Goal: Check status: Check status

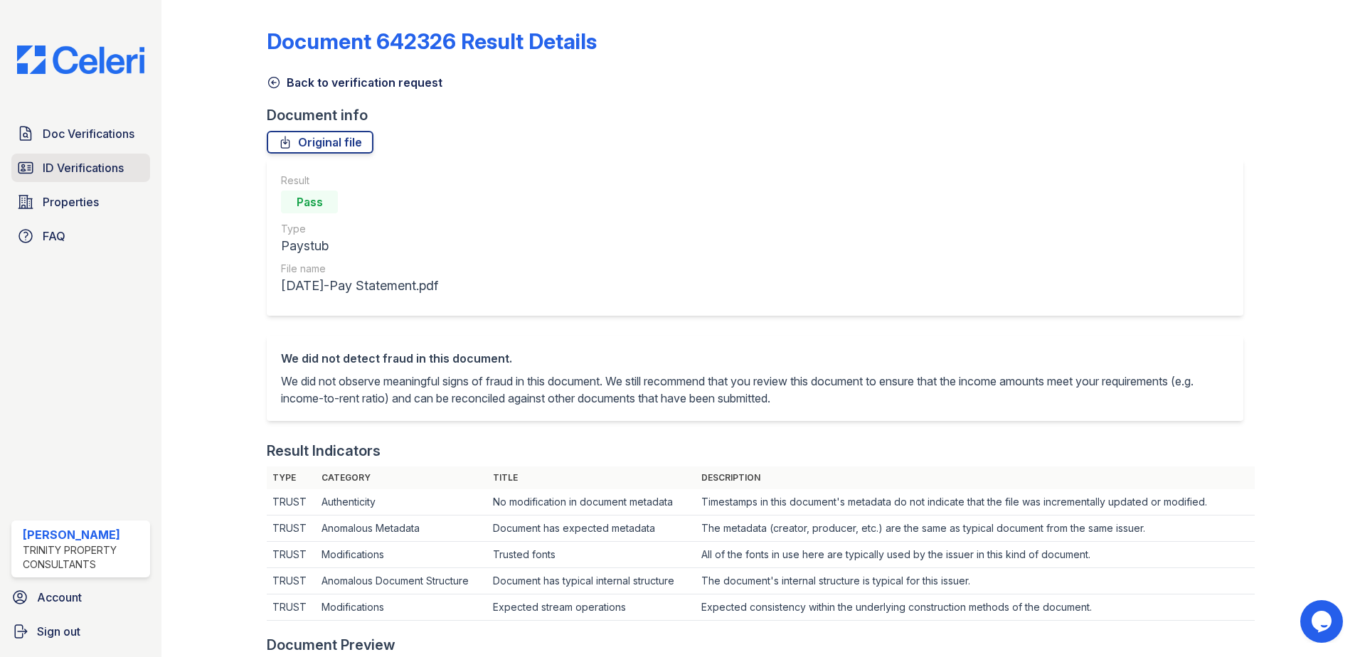
click at [68, 164] on span "ID Verifications" at bounding box center [83, 167] width 81 height 17
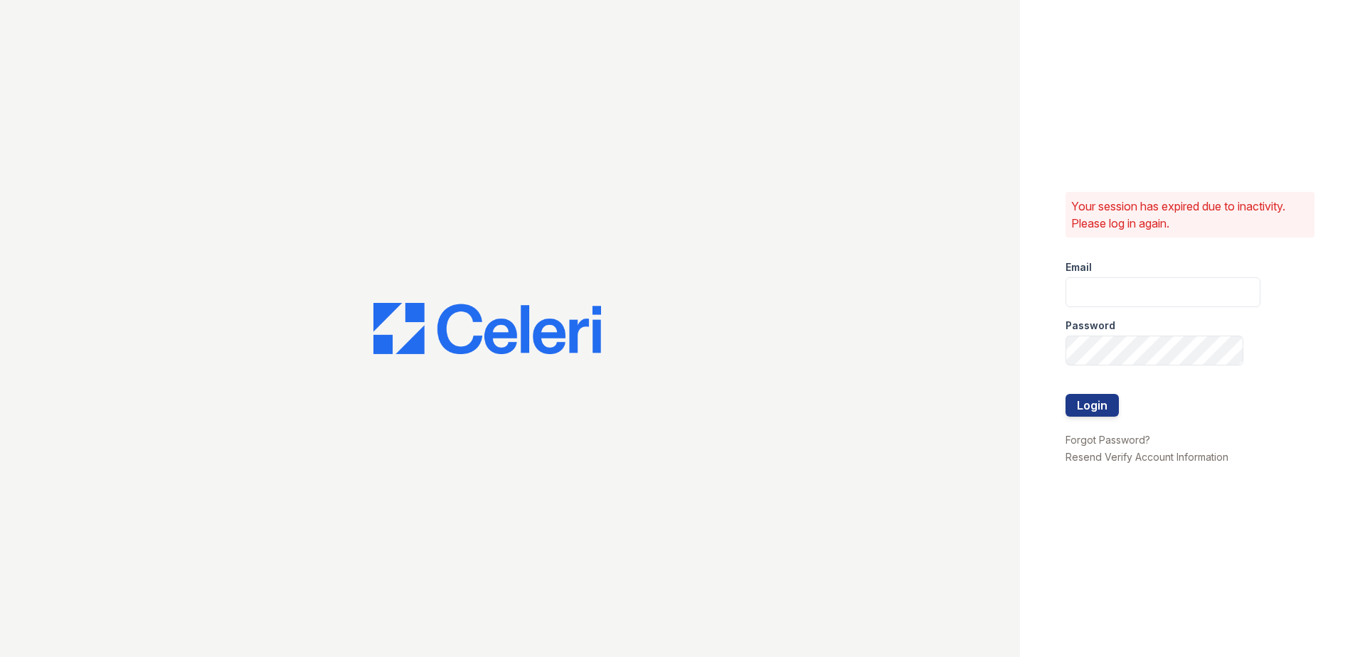
type input "SBrodnax@trinity-pm.com"
click at [1090, 412] on button "Login" at bounding box center [1092, 405] width 53 height 23
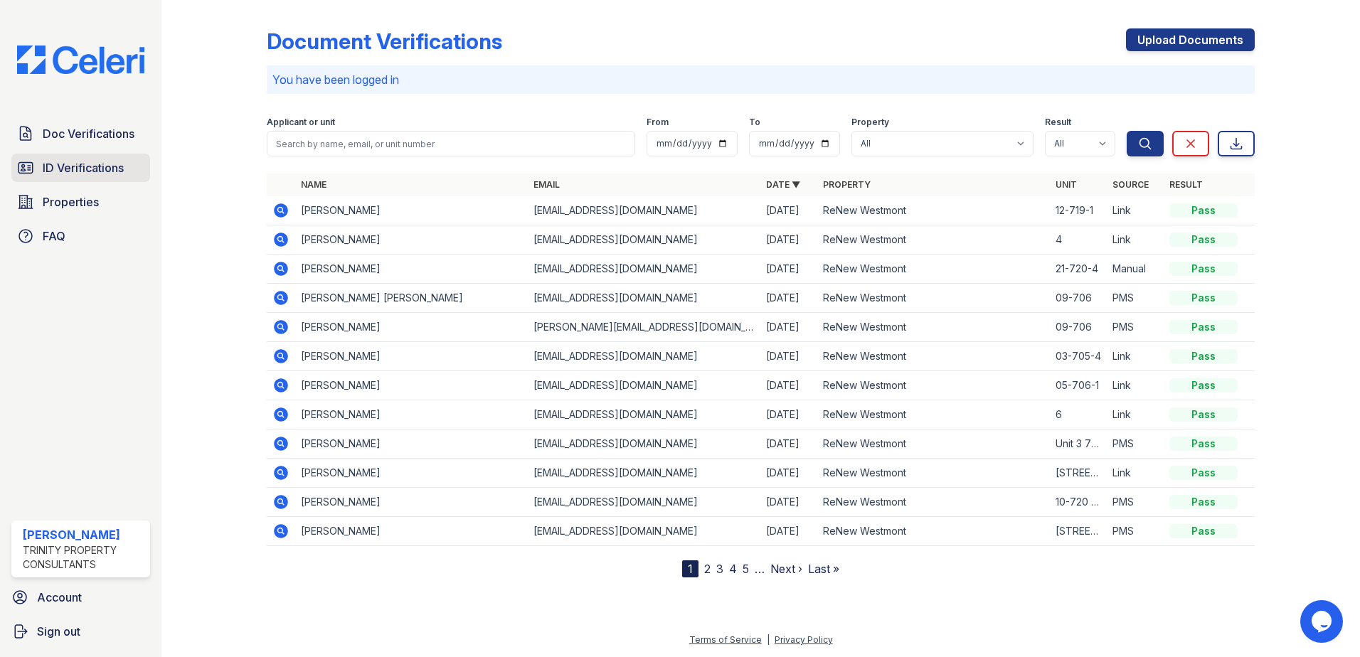
click at [53, 162] on span "ID Verifications" at bounding box center [83, 167] width 81 height 17
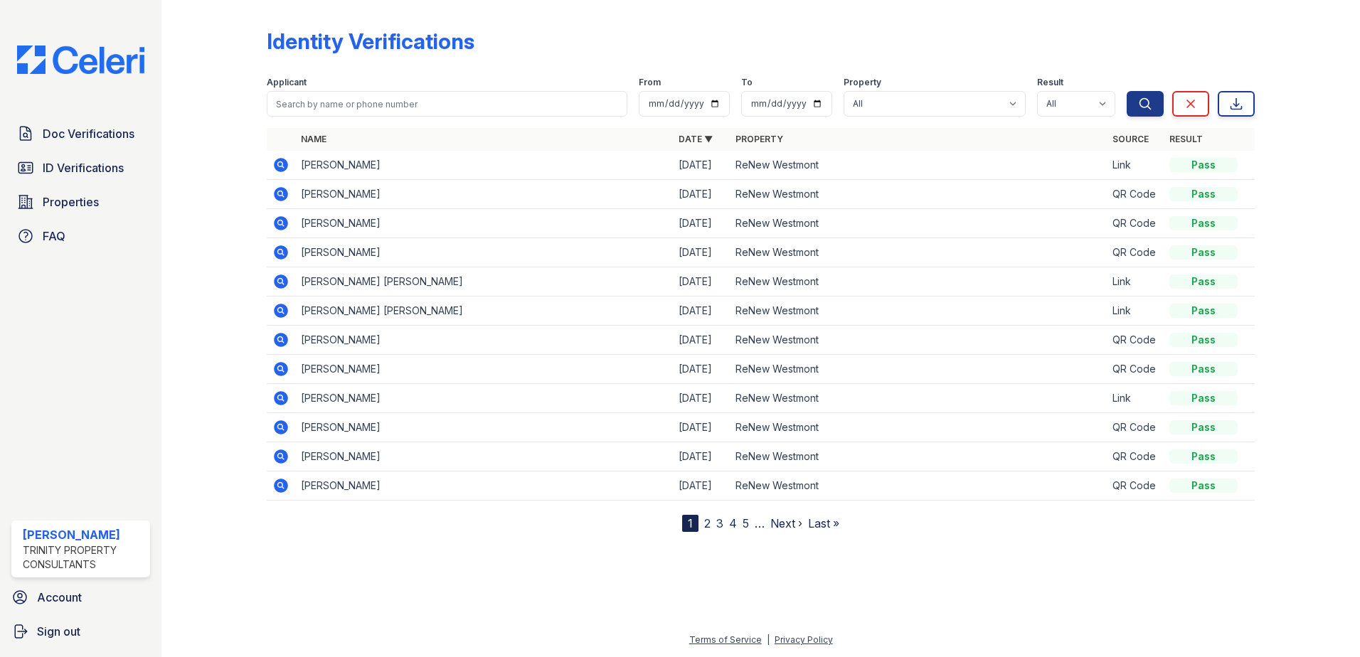
drag, startPoint x: 241, startPoint y: 1, endPoint x: 208, endPoint y: 100, distance: 104.1
click at [208, 105] on div at bounding box center [225, 269] width 83 height 526
click at [110, 174] on span "ID Verifications" at bounding box center [83, 167] width 81 height 17
click at [119, 171] on span "ID Verifications" at bounding box center [83, 167] width 81 height 17
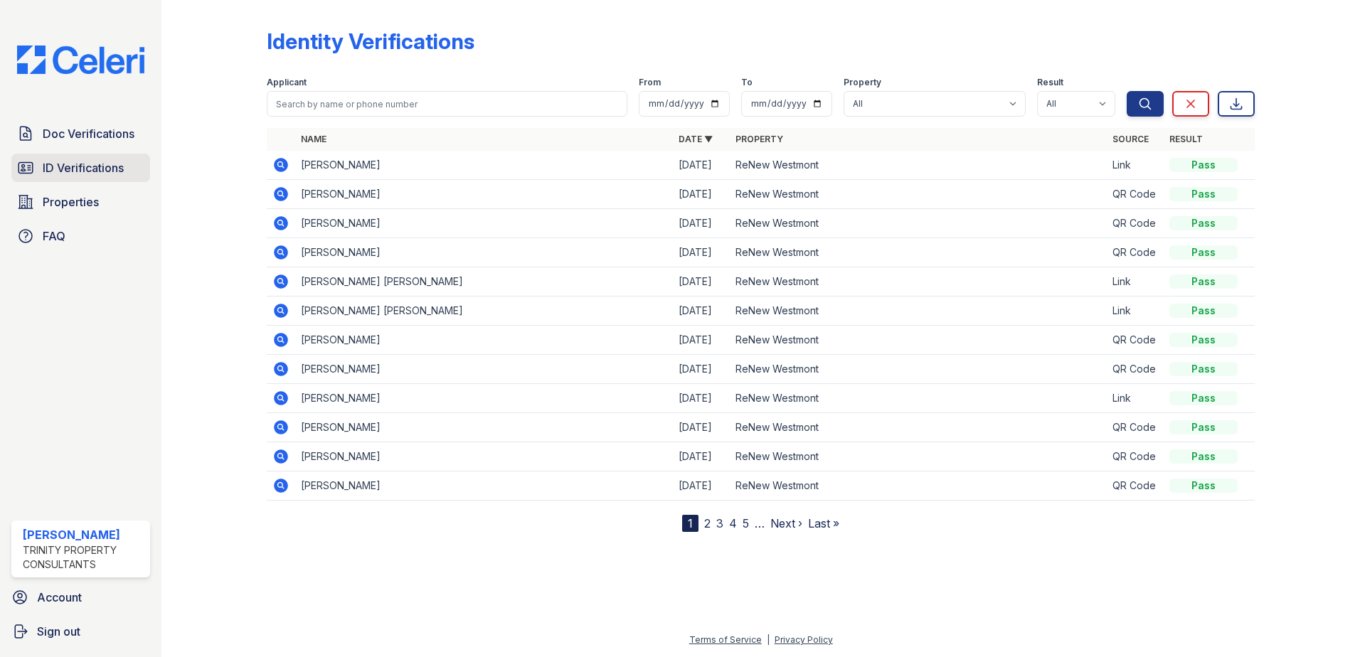
click at [107, 169] on span "ID Verifications" at bounding box center [83, 167] width 81 height 17
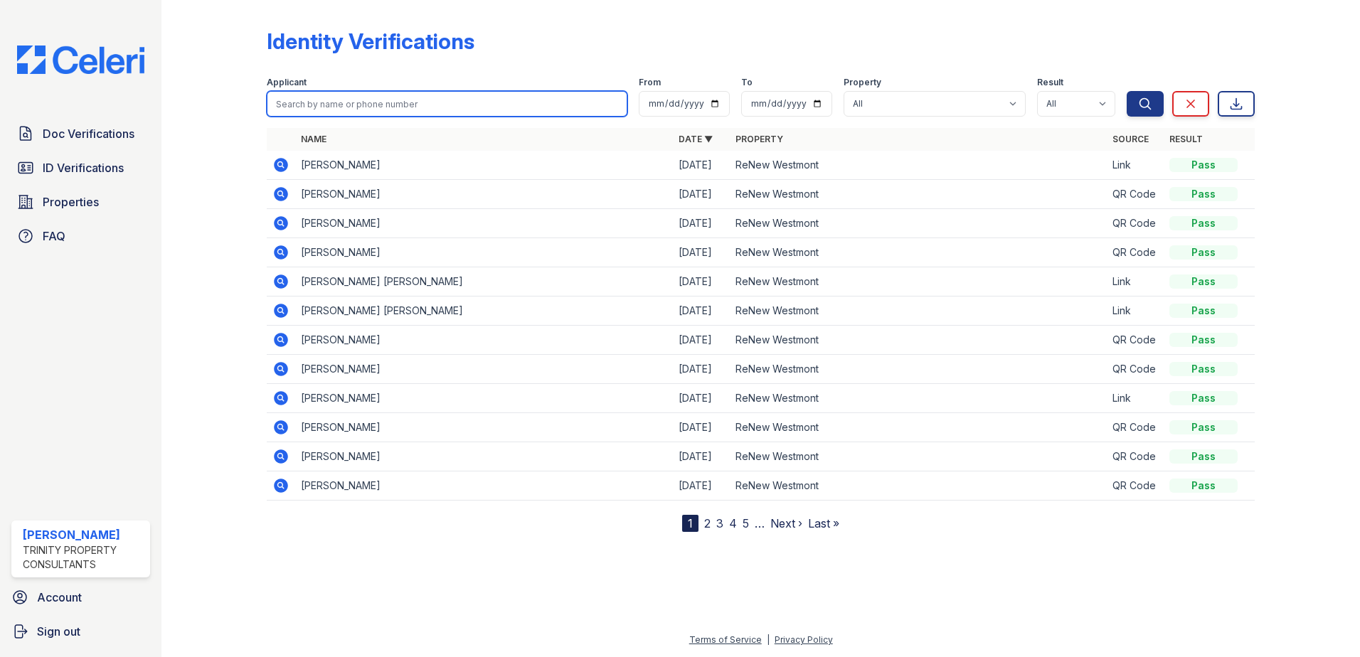
click at [330, 109] on input "search" at bounding box center [447, 104] width 361 height 26
click at [223, 159] on div at bounding box center [225, 269] width 83 height 526
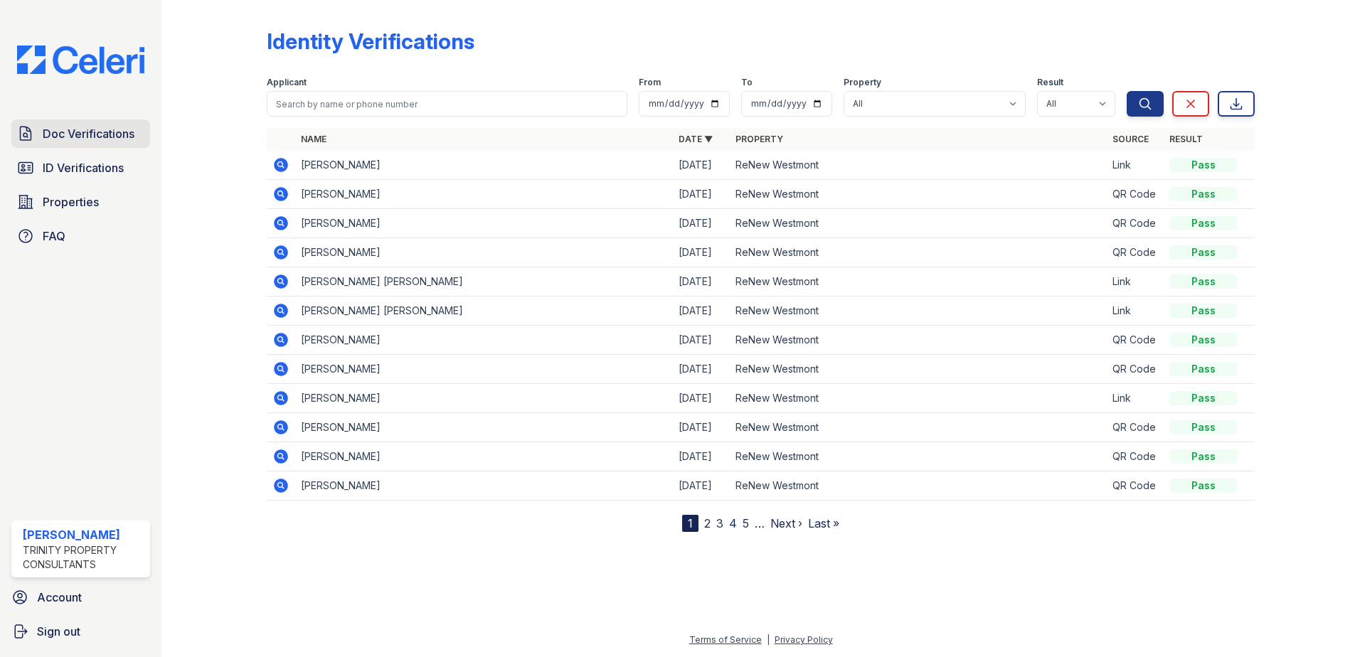
click at [72, 127] on span "Doc Verifications" at bounding box center [89, 133] width 92 height 17
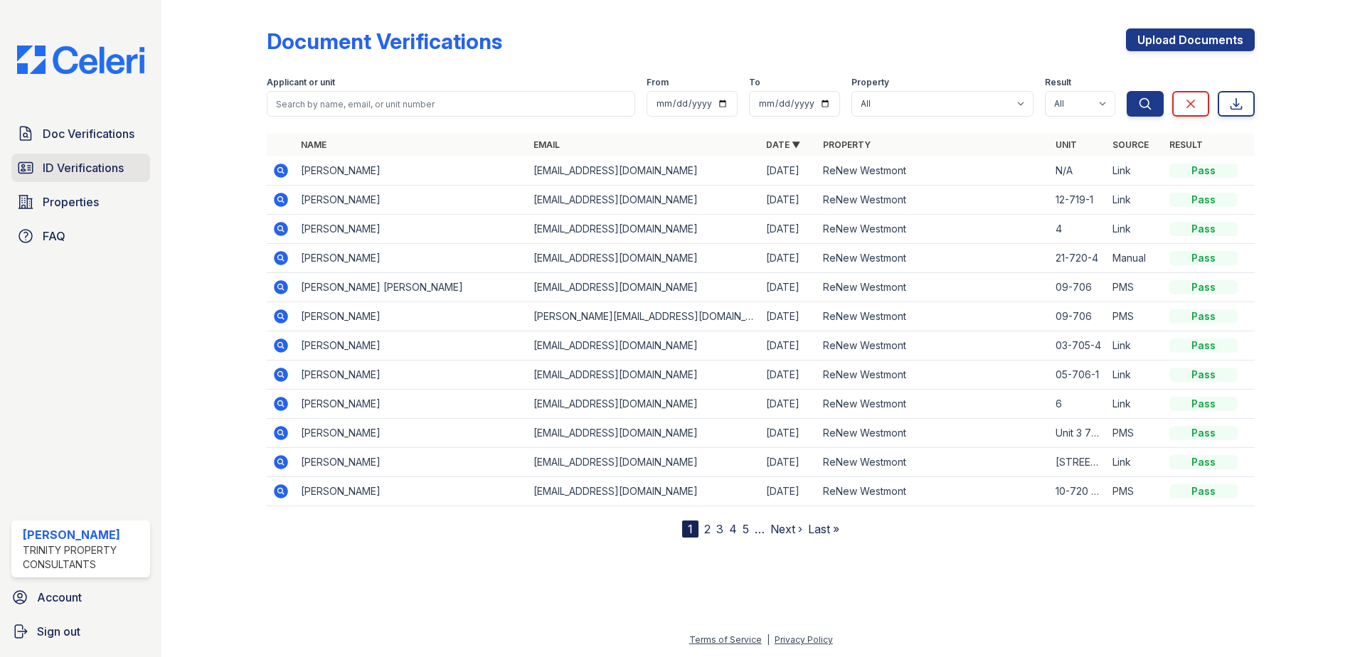
click at [139, 167] on link "ID Verifications" at bounding box center [80, 168] width 139 height 28
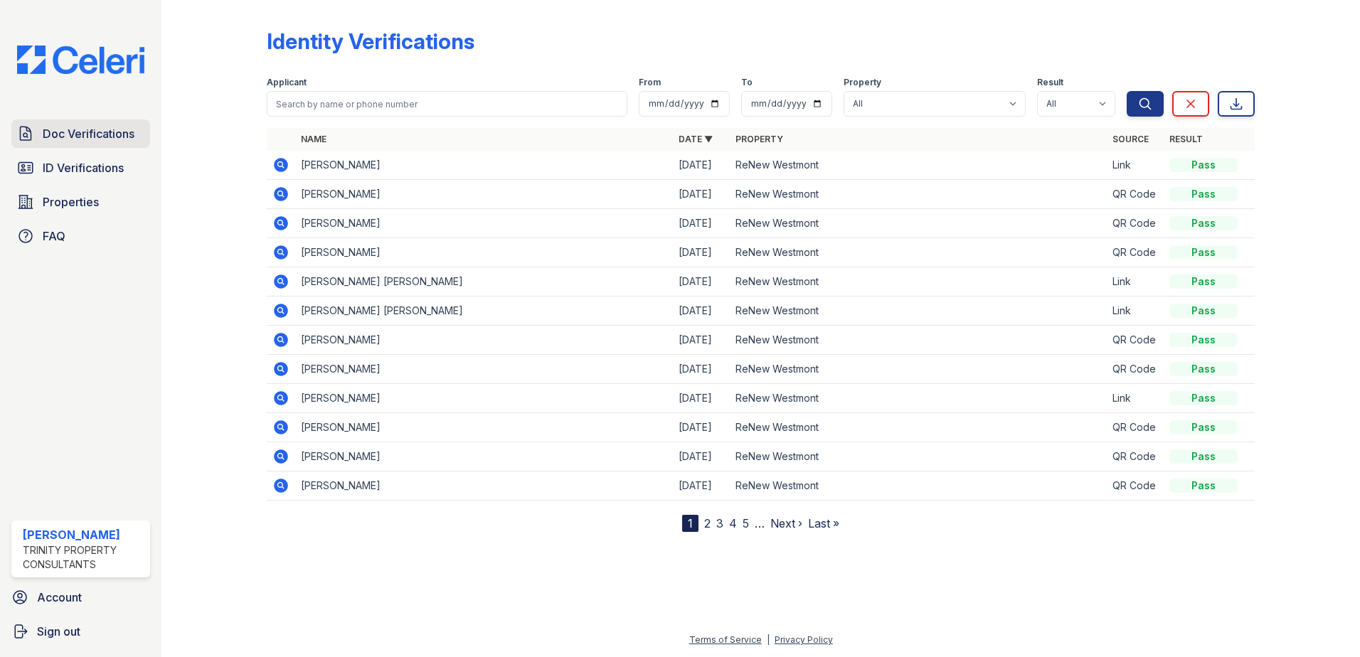
click at [134, 137] on span "Doc Verifications" at bounding box center [89, 133] width 92 height 17
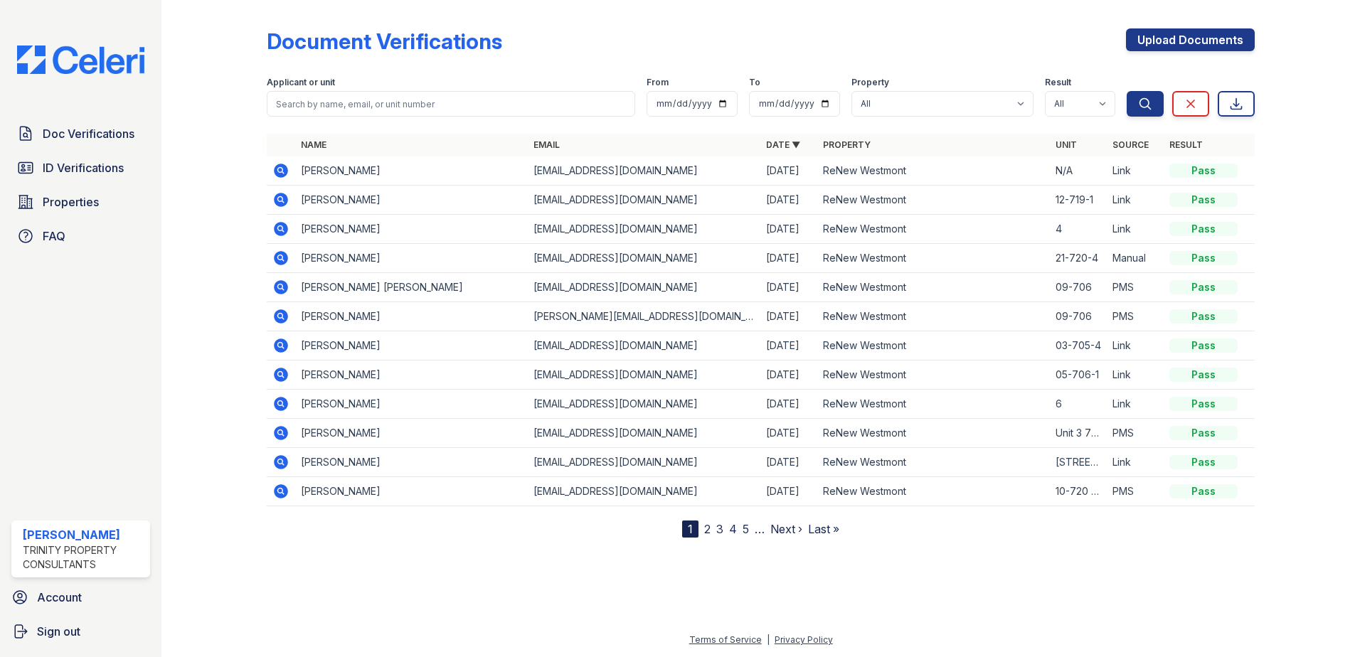
click at [279, 169] on icon at bounding box center [280, 170] width 4 height 4
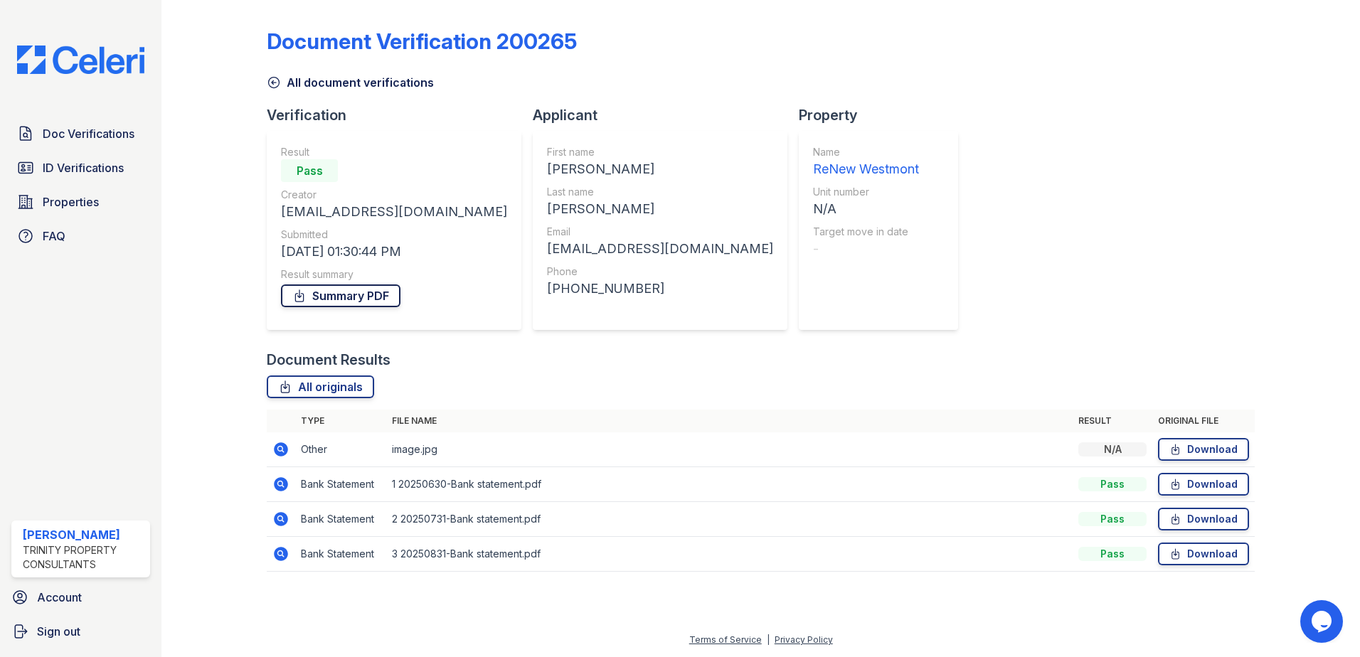
click at [351, 297] on link "Summary PDF" at bounding box center [340, 296] width 119 height 23
click at [280, 457] on icon at bounding box center [280, 449] width 17 height 17
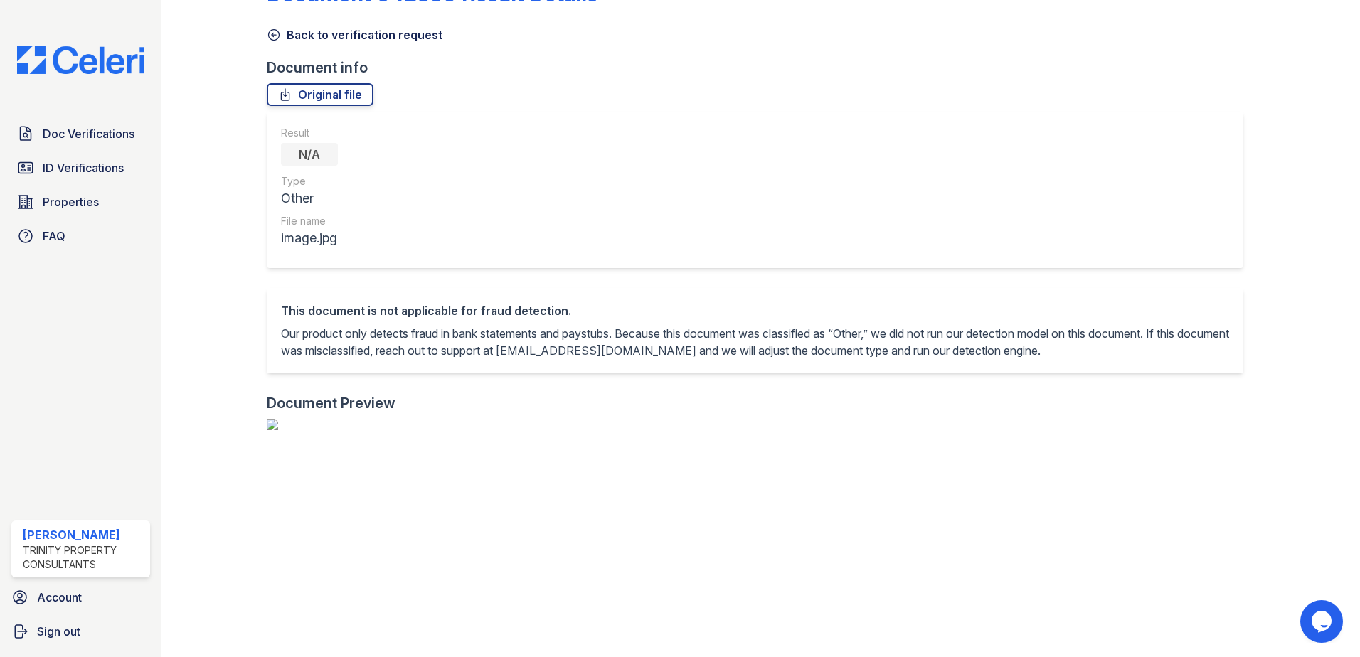
scroll to position [71, 0]
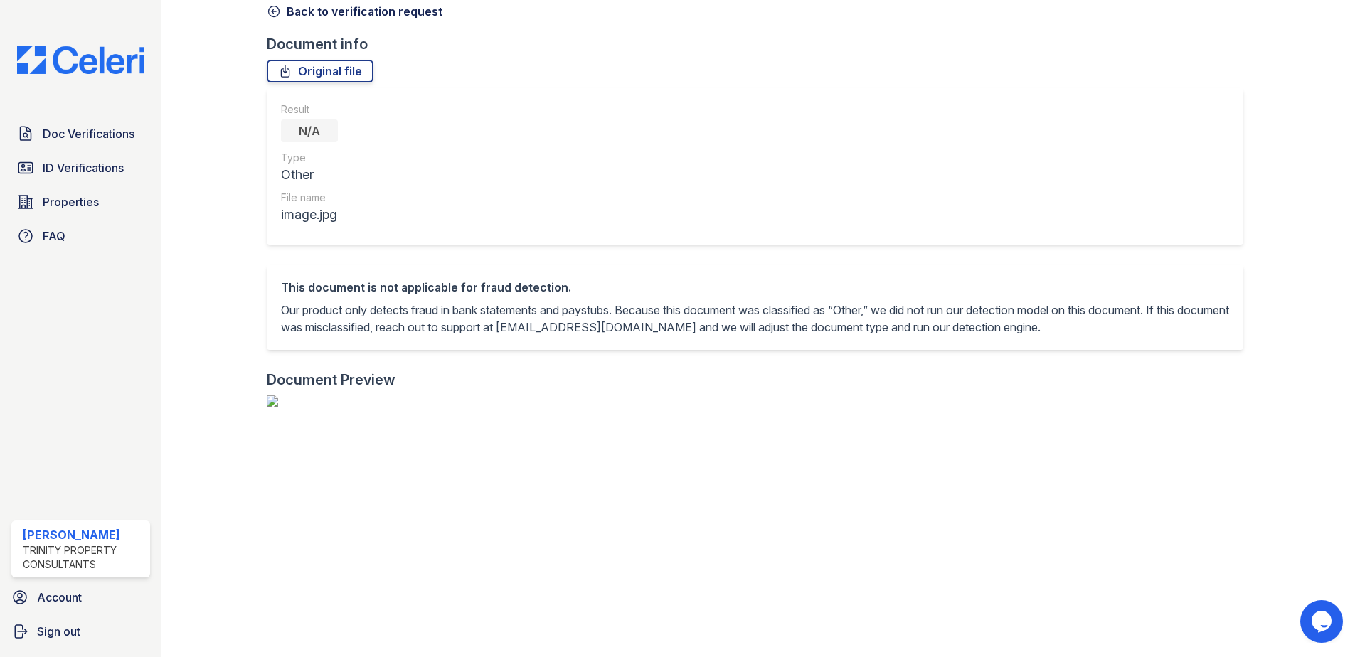
drag, startPoint x: 1347, startPoint y: 335, endPoint x: 1356, endPoint y: 366, distance: 32.8
click at [1354, 373] on main "Document 642830 Result Details Back to verification request Document info Origi…" at bounding box center [760, 328] width 1199 height 657
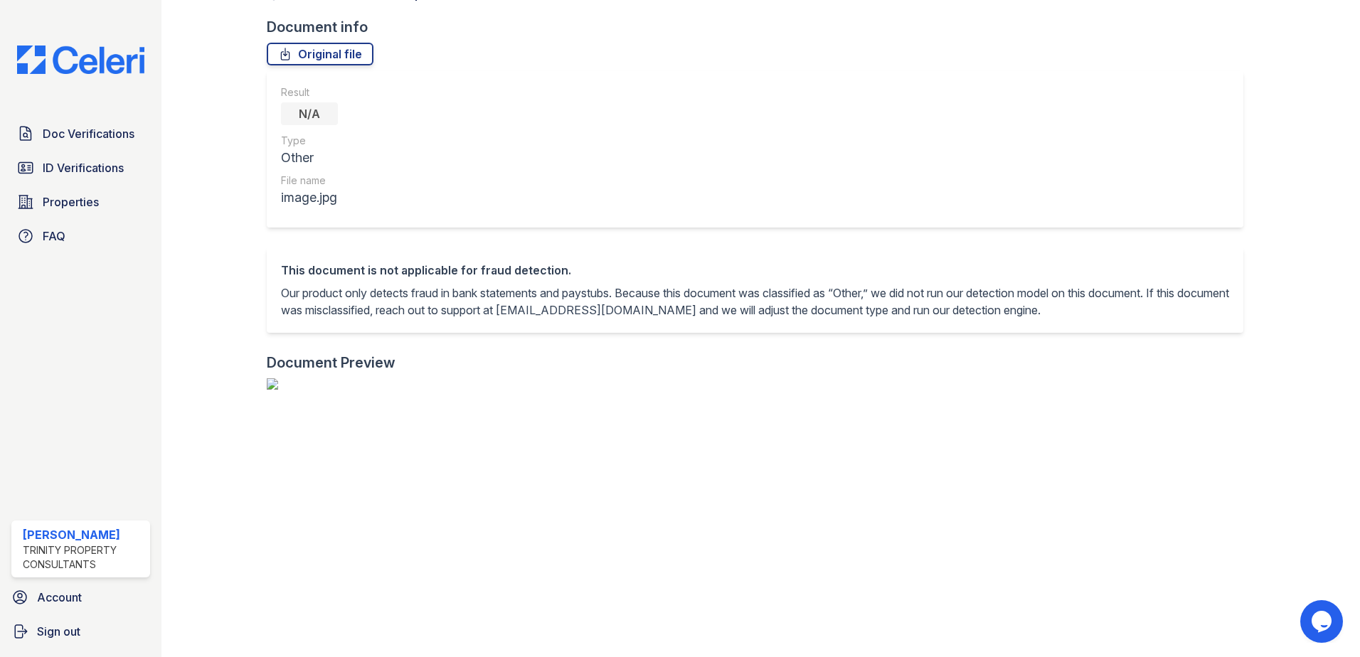
scroll to position [0, 0]
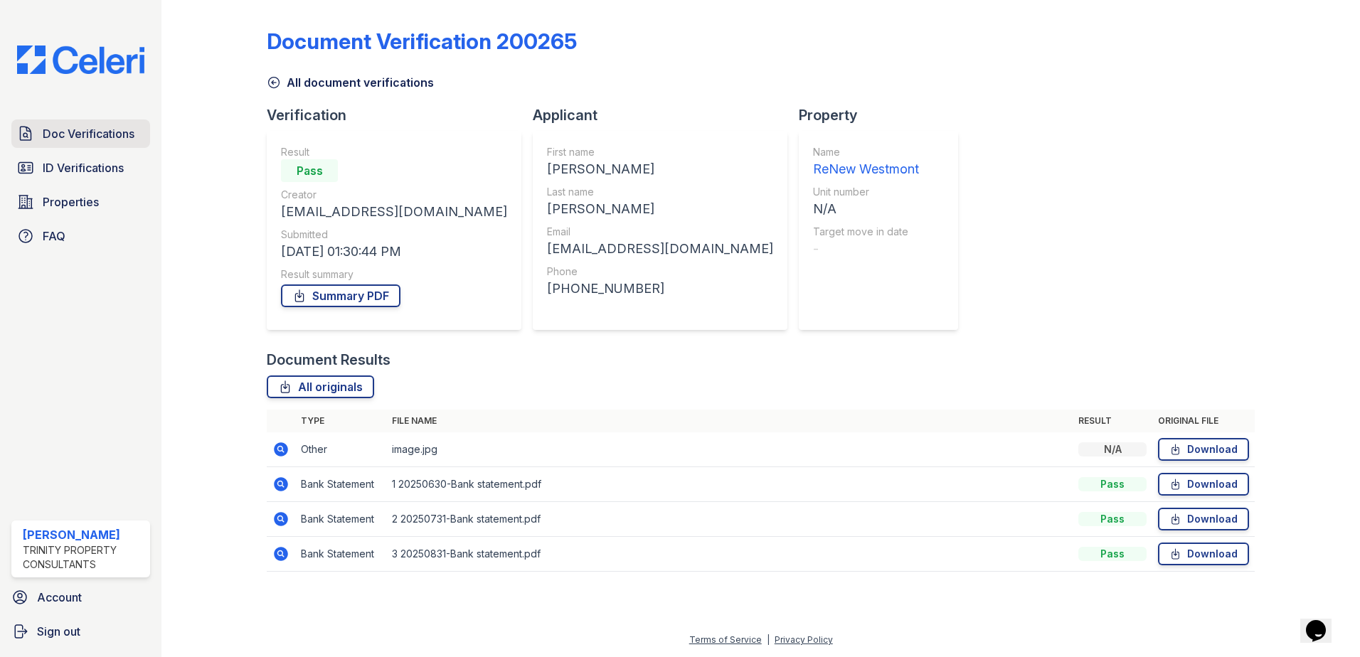
click at [92, 142] on span "Doc Verifications" at bounding box center [89, 133] width 92 height 17
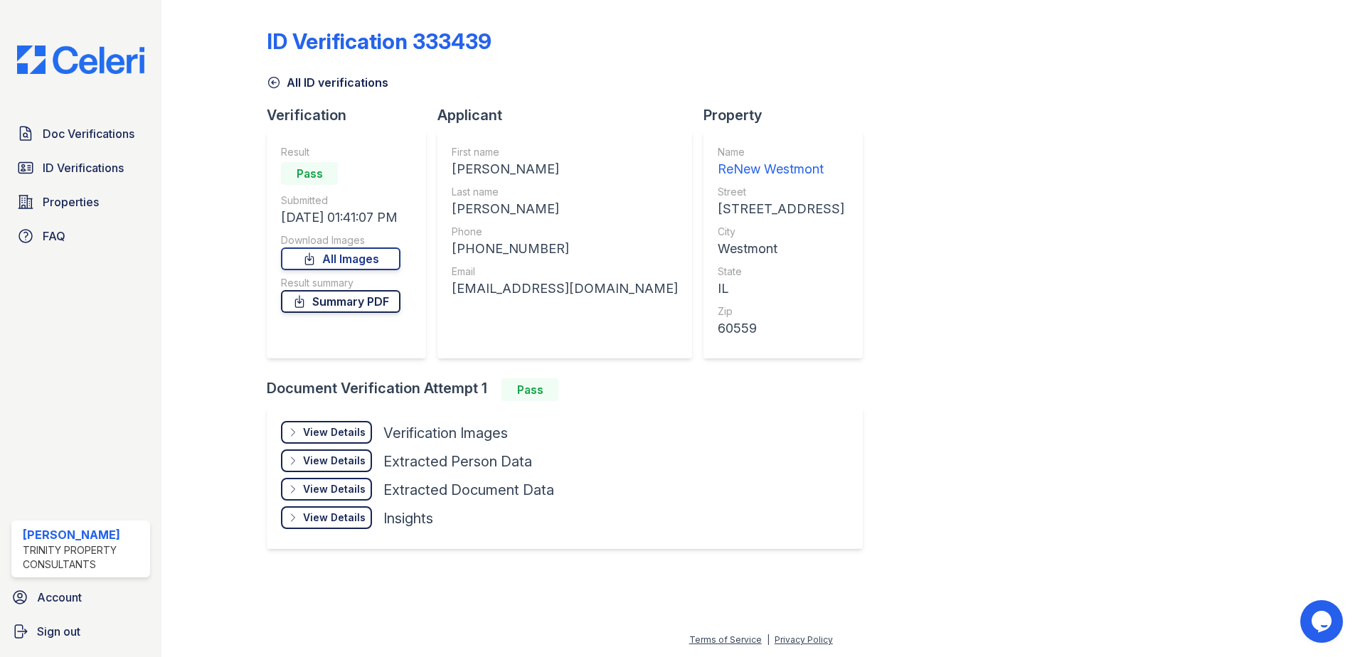
click at [371, 305] on link "Summary PDF" at bounding box center [340, 301] width 119 height 23
